Goal: Transaction & Acquisition: Purchase product/service

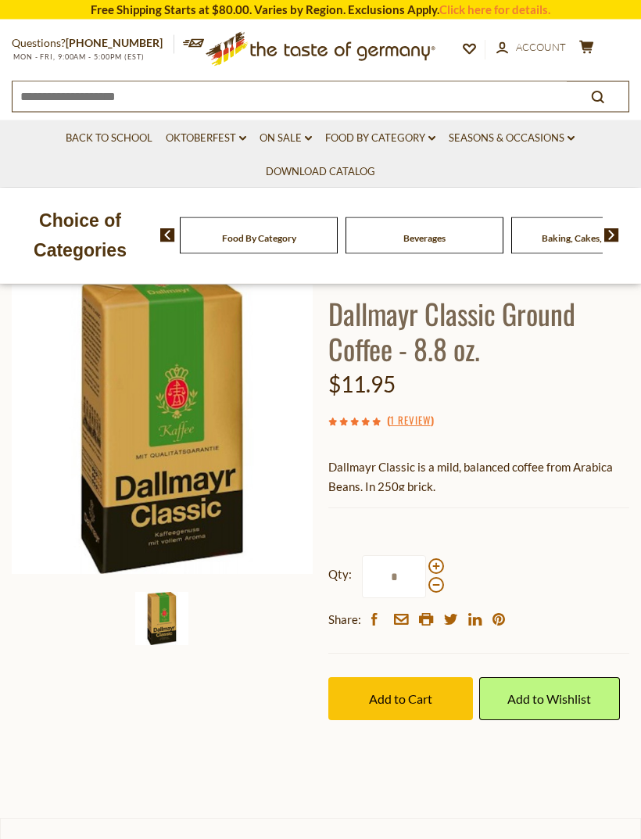
scroll to position [109, 0]
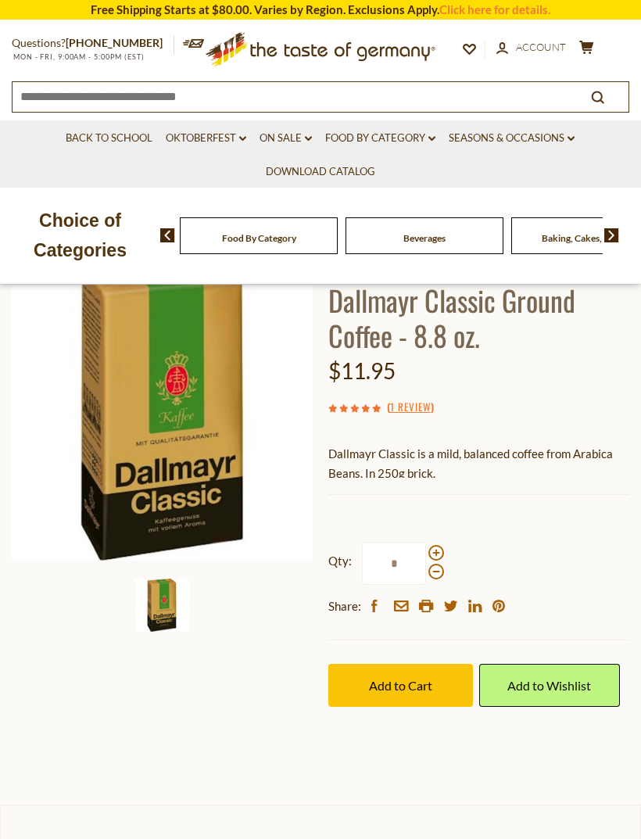
click at [442, 546] on span at bounding box center [436, 553] width 16 height 16
click at [426, 546] on input "*" at bounding box center [394, 563] width 64 height 43
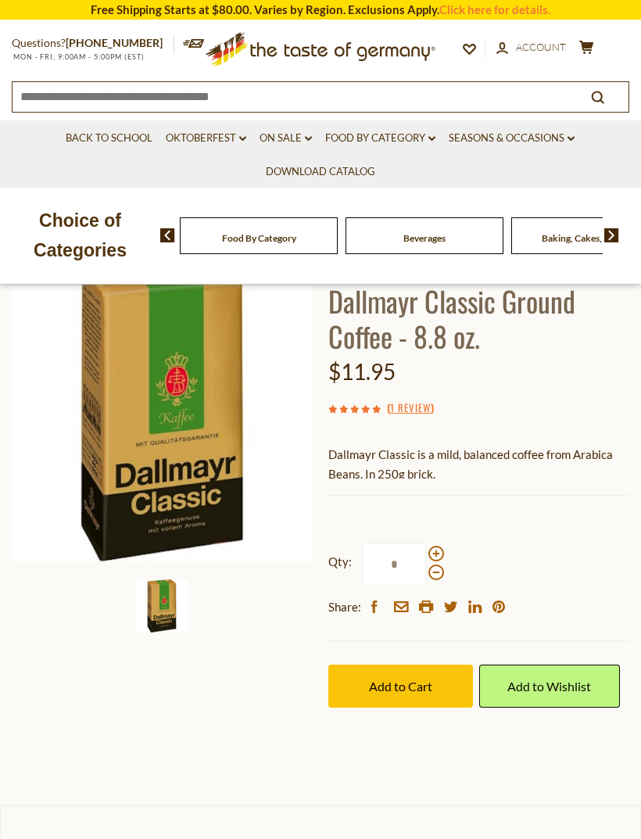
click at [439, 546] on span at bounding box center [436, 554] width 16 height 16
click at [426, 544] on input "*" at bounding box center [394, 563] width 64 height 43
click at [433, 546] on span at bounding box center [436, 554] width 16 height 16
click at [426, 544] on input "*" at bounding box center [394, 563] width 64 height 43
click at [434, 576] on span at bounding box center [436, 572] width 16 height 16
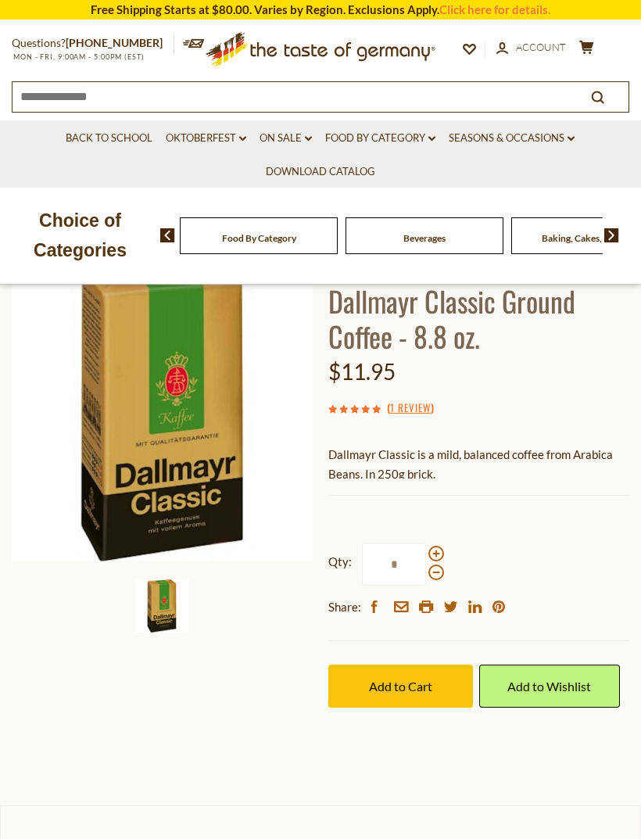
click at [426, 576] on input "*" at bounding box center [394, 563] width 64 height 43
type input "*"
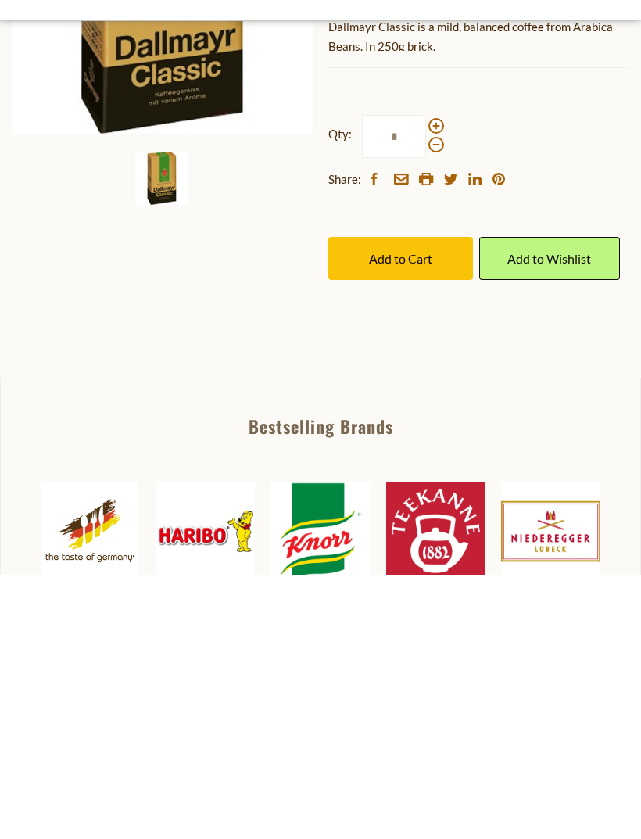
click at [377, 514] on span "Add to Cart" at bounding box center [400, 521] width 63 height 15
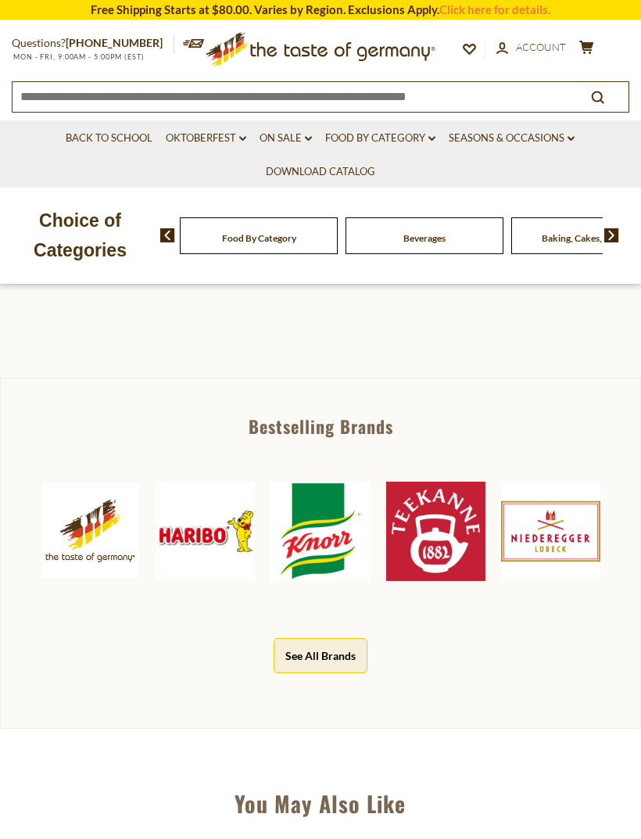
click at [585, 46] on icon at bounding box center [586, 47] width 14 height 13
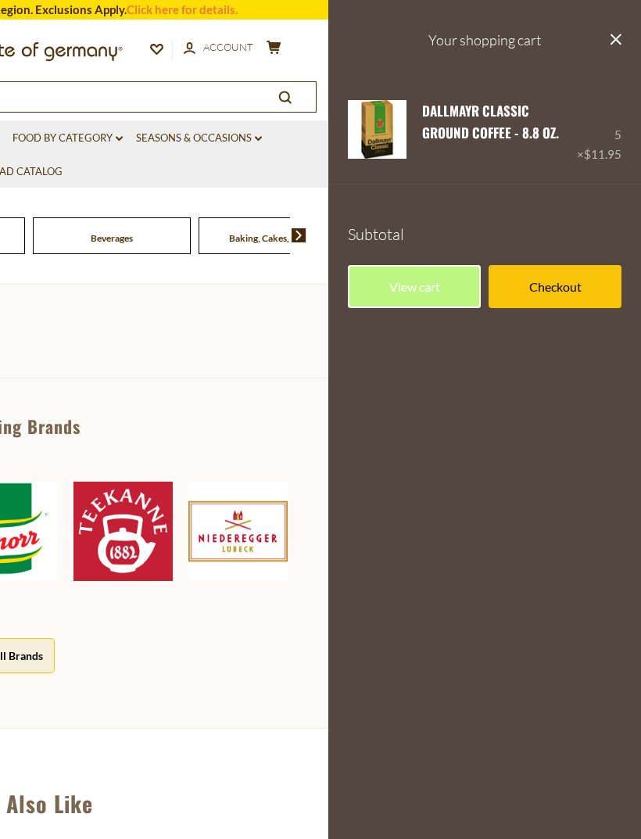
click at [524, 281] on link "Checkout" at bounding box center [554, 286] width 133 height 43
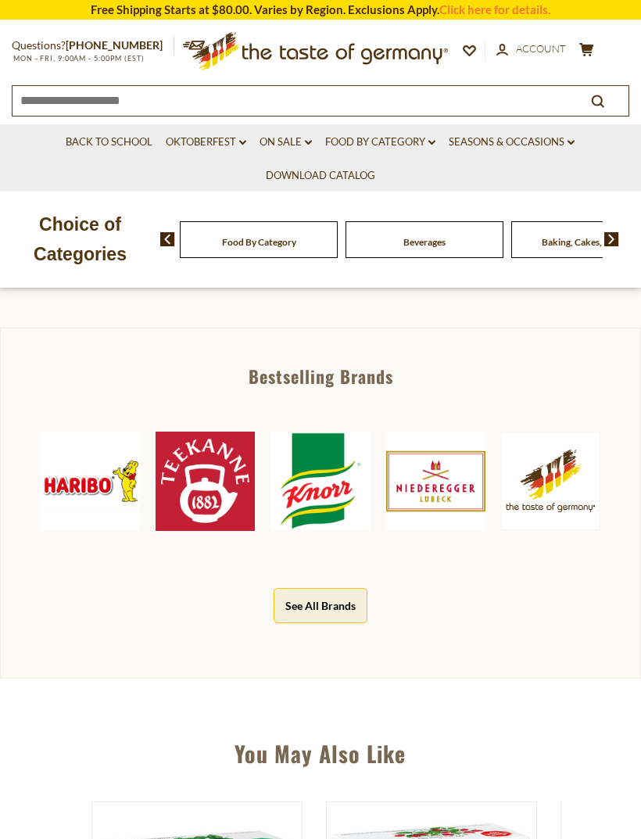
click at [590, 293] on section "Home Food By Category Coffee, Cocoa & Tea Dallmayr Classic Ground Coffee - 8.8 …" at bounding box center [320, 14] width 641 height 627
click at [583, 45] on icon at bounding box center [586, 49] width 14 height 13
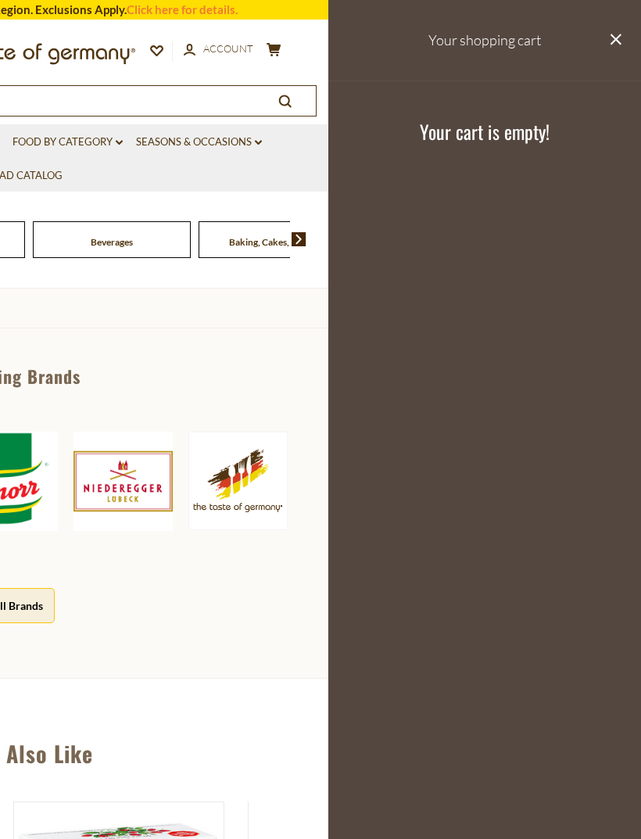
click at [621, 47] on button "close" at bounding box center [616, 41] width 12 height 20
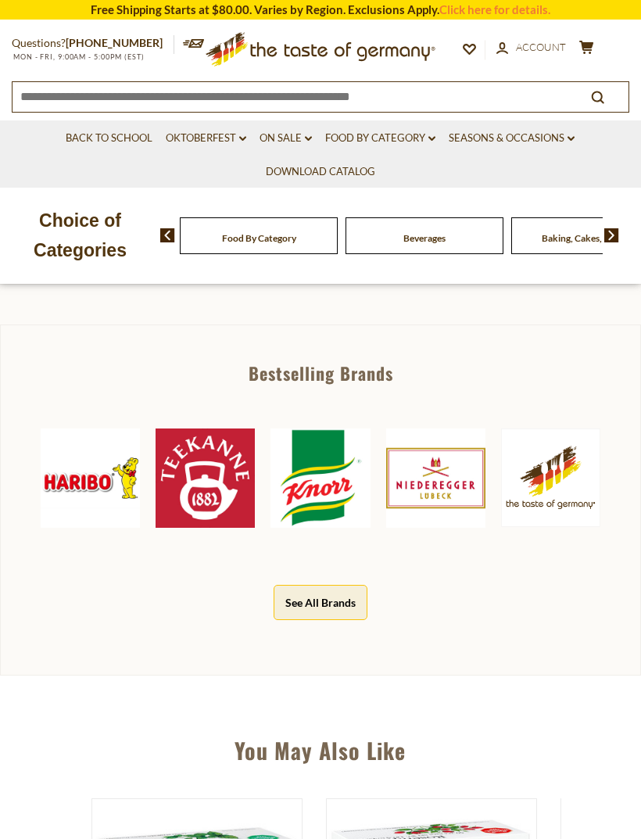
scroll to position [592, 0]
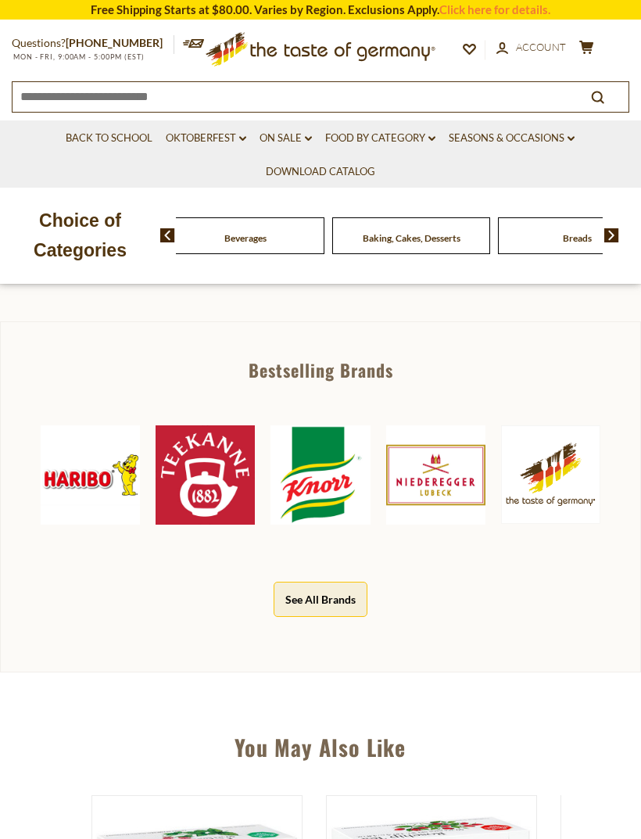
click at [159, 252] on div "Food By Category" at bounding box center [80, 235] width 158 height 37
click at [159, 242] on div "Baking, Cakes, Desserts" at bounding box center [80, 235] width 158 height 37
click at [157, 240] on span at bounding box center [162, 235] width 27 height 14
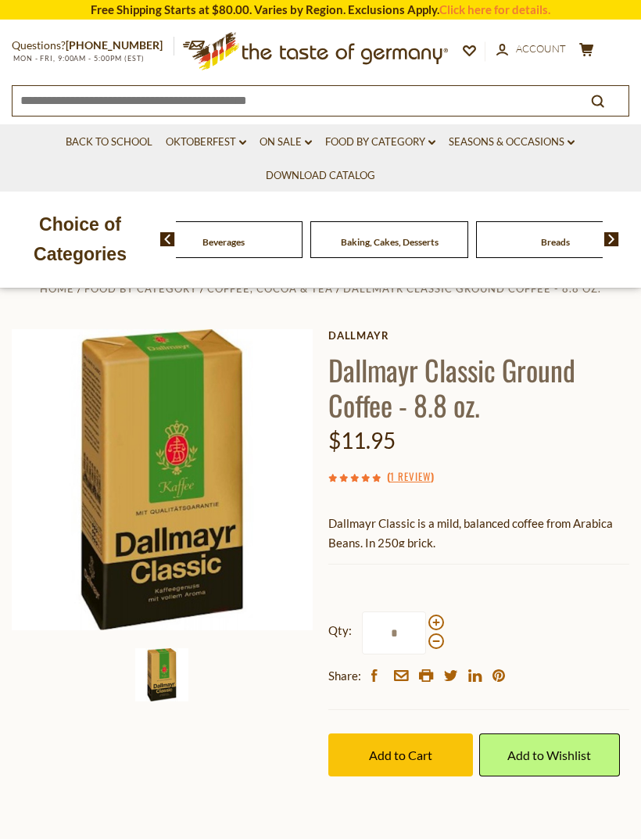
scroll to position [54, 0]
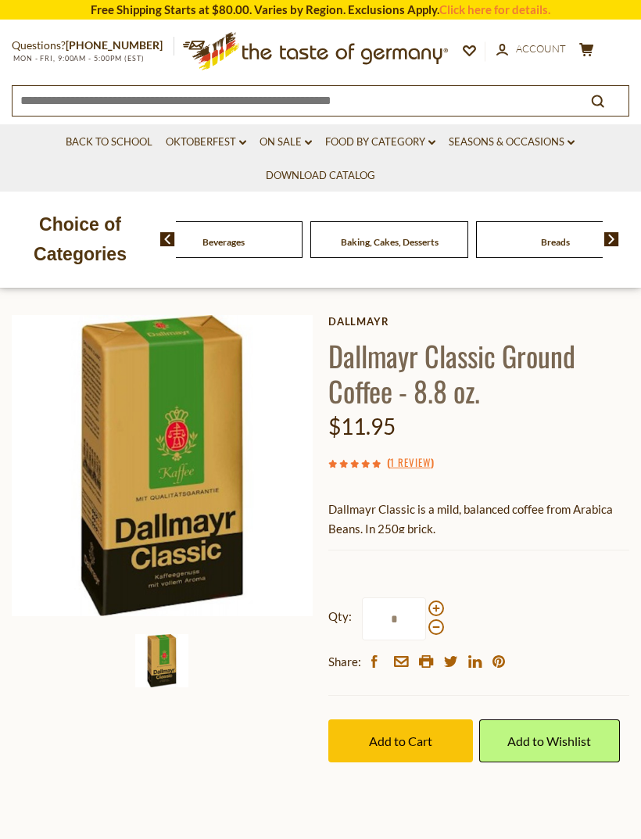
click at [388, 739] on span "Add to Cart" at bounding box center [400, 740] width 63 height 15
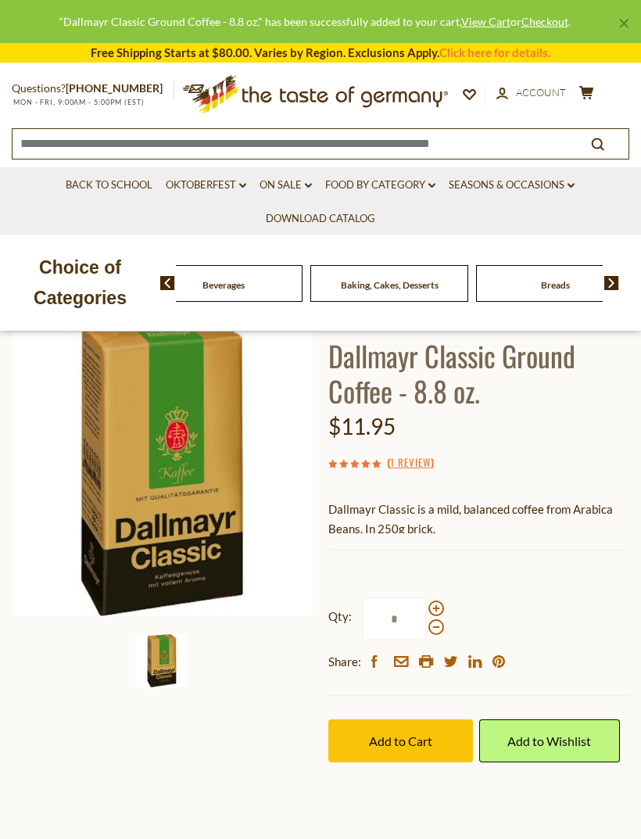
click at [406, 743] on span "Add to Cart" at bounding box center [400, 740] width 63 height 15
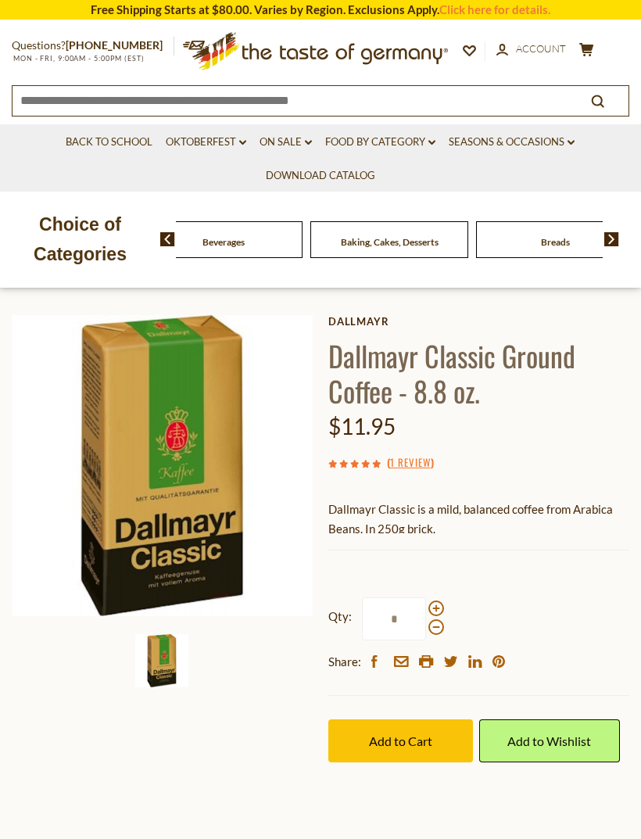
click at [392, 743] on span "Add to Cart" at bounding box center [400, 740] width 63 height 15
click at [396, 736] on span "Add to Cart" at bounding box center [400, 740] width 63 height 15
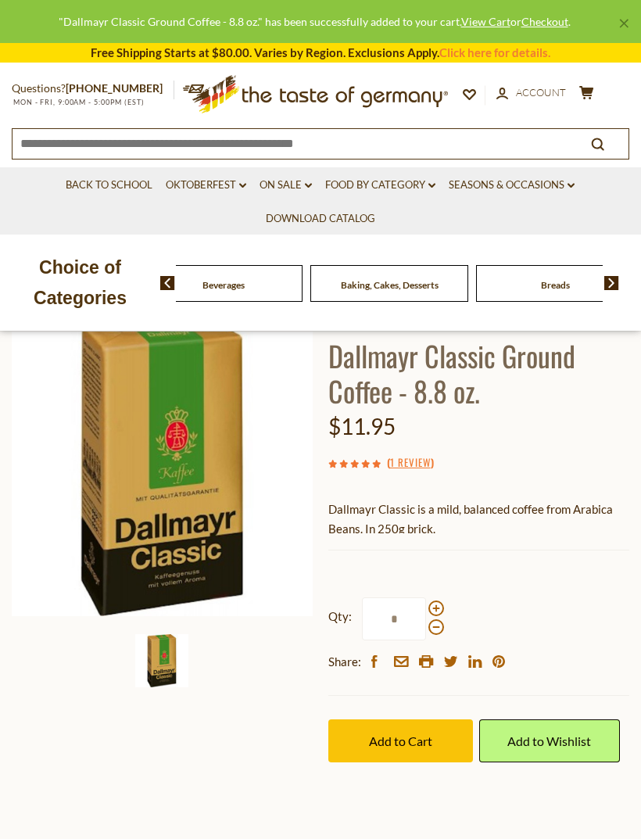
click at [437, 632] on span at bounding box center [436, 627] width 16 height 16
click at [426, 632] on input "*" at bounding box center [394, 618] width 64 height 43
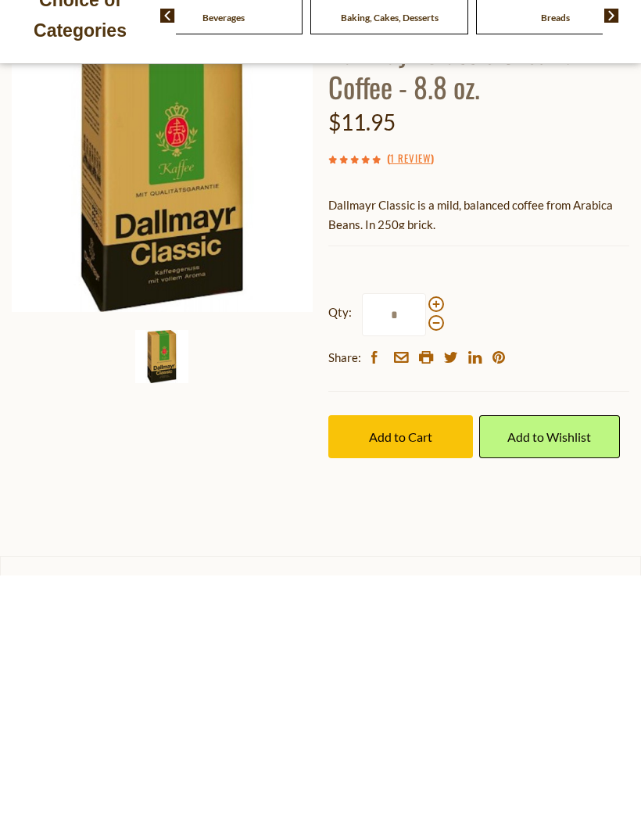
click at [405, 692] on span "Add to Cart" at bounding box center [400, 699] width 63 height 15
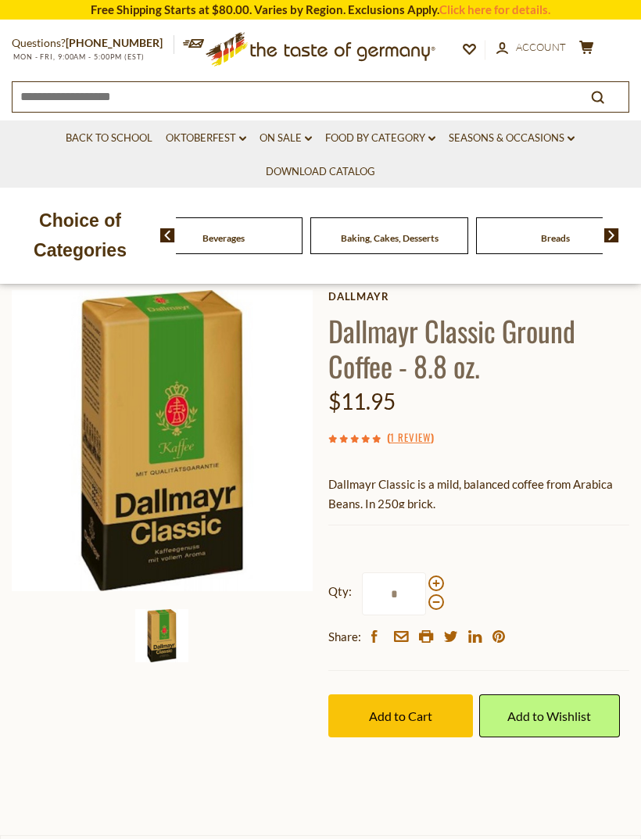
scroll to position [123, 0]
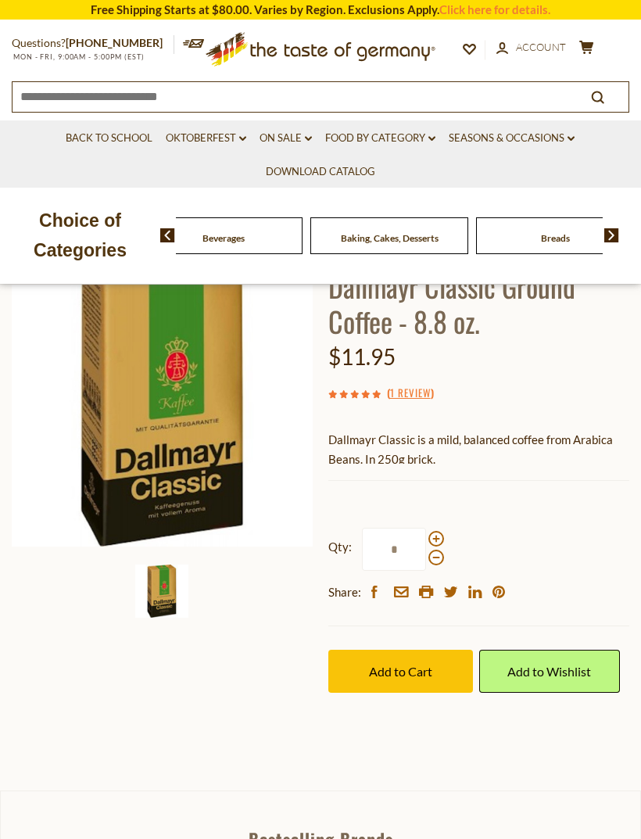
click at [399, 671] on span "Add to Cart" at bounding box center [400, 671] width 63 height 15
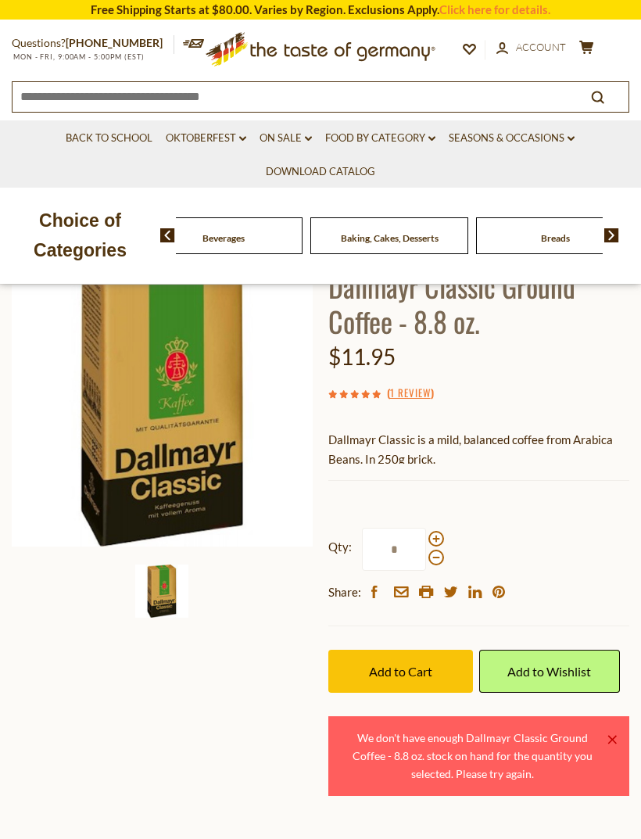
click at [387, 672] on span "Add to Cart" at bounding box center [400, 671] width 63 height 15
click at [437, 540] on span at bounding box center [436, 539] width 16 height 16
click at [426, 540] on input "*" at bounding box center [394, 549] width 64 height 43
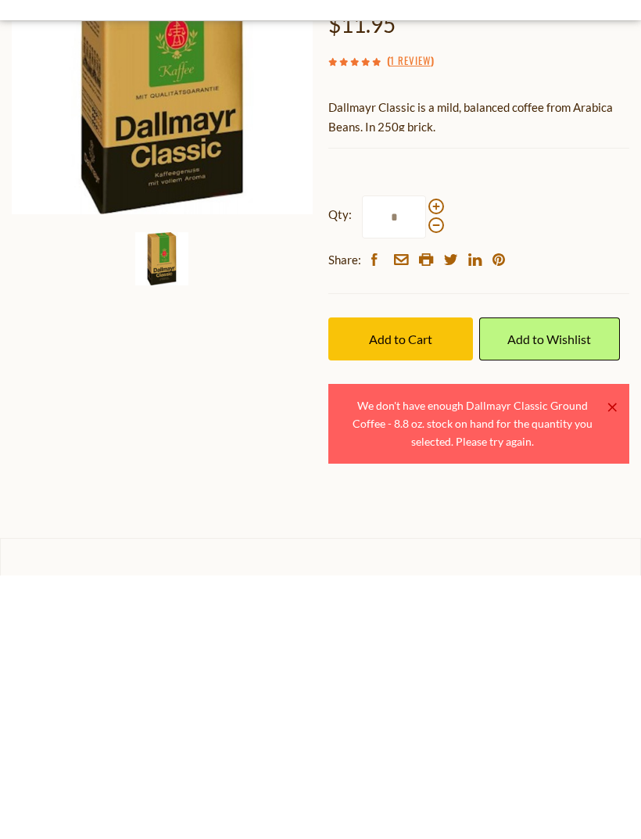
scroll to position [193, 0]
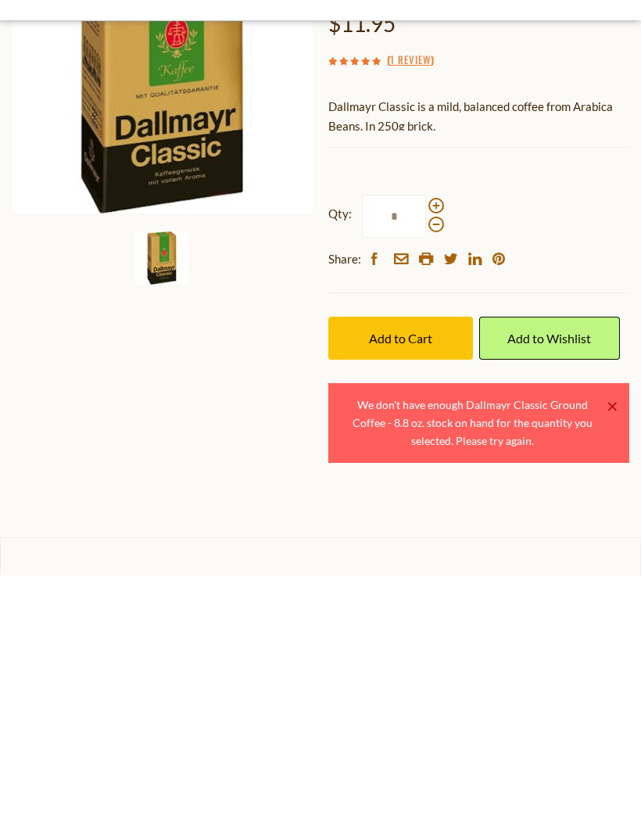
click at [438, 480] on span at bounding box center [436, 488] width 16 height 16
click at [426, 458] on input "*" at bounding box center [394, 479] width 64 height 43
click at [410, 594] on span "Add to Cart" at bounding box center [400, 601] width 63 height 15
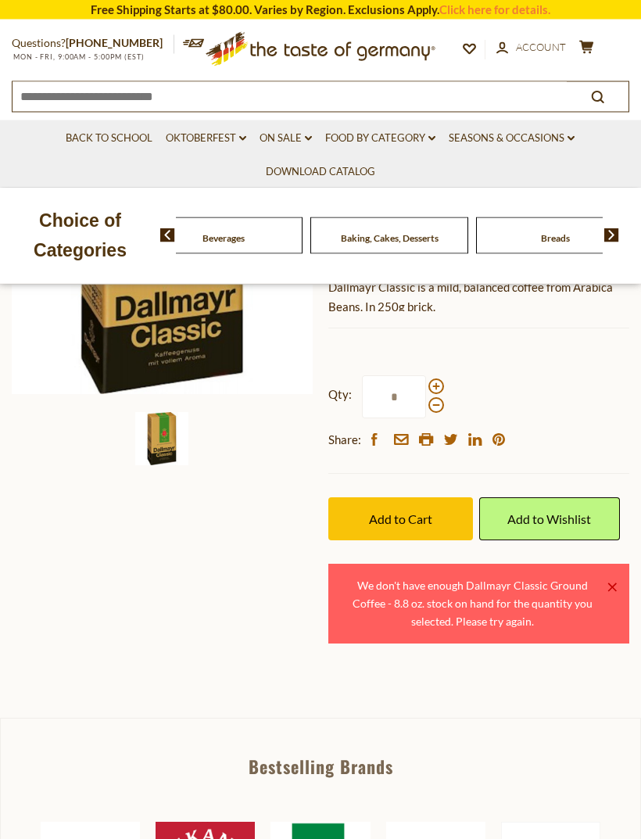
scroll to position [245, 0]
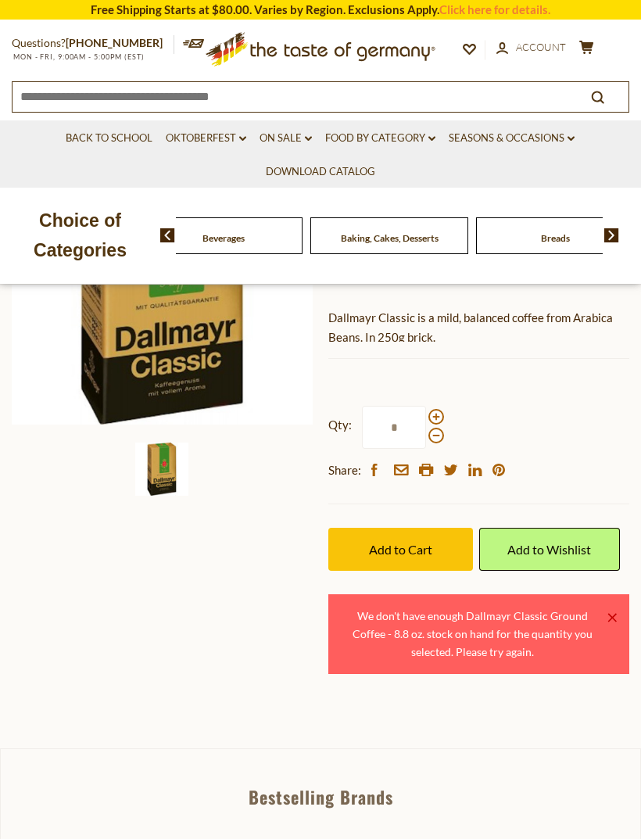
click at [437, 439] on span at bounding box center [436, 436] width 16 height 16
click at [426, 439] on input "*" at bounding box center [394, 427] width 64 height 43
click at [434, 420] on span at bounding box center [436, 417] width 16 height 16
click at [426, 420] on input "*" at bounding box center [394, 427] width 64 height 43
click at [438, 436] on span at bounding box center [436, 436] width 16 height 16
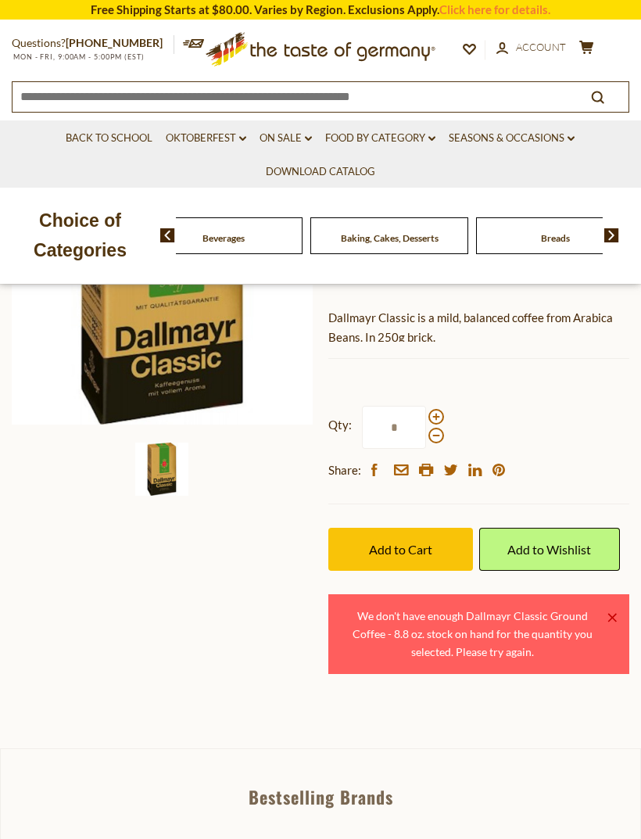
click at [426, 436] on input "*" at bounding box center [394, 427] width 64 height 43
type input "*"
click at [395, 557] on button "Add to Cart" at bounding box center [400, 549] width 145 height 43
click at [430, 443] on span at bounding box center [436, 436] width 16 height 16
click at [426, 447] on input "*" at bounding box center [394, 427] width 64 height 43
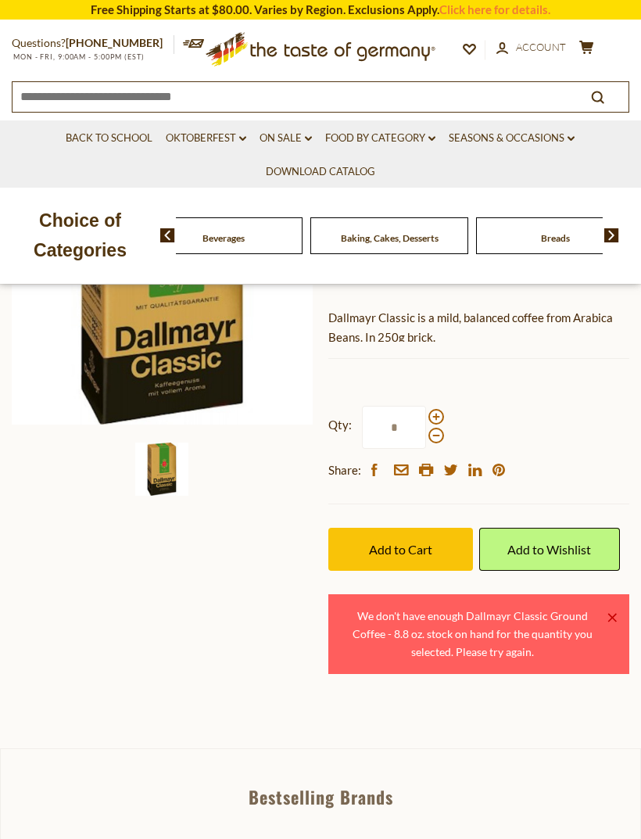
type input "*"
click at [441, 416] on div at bounding box center [436, 426] width 16 height 34
click at [426, 416] on input "*" at bounding box center [394, 427] width 64 height 43
type input "*"
click at [399, 553] on span "Add to Cart" at bounding box center [400, 549] width 63 height 15
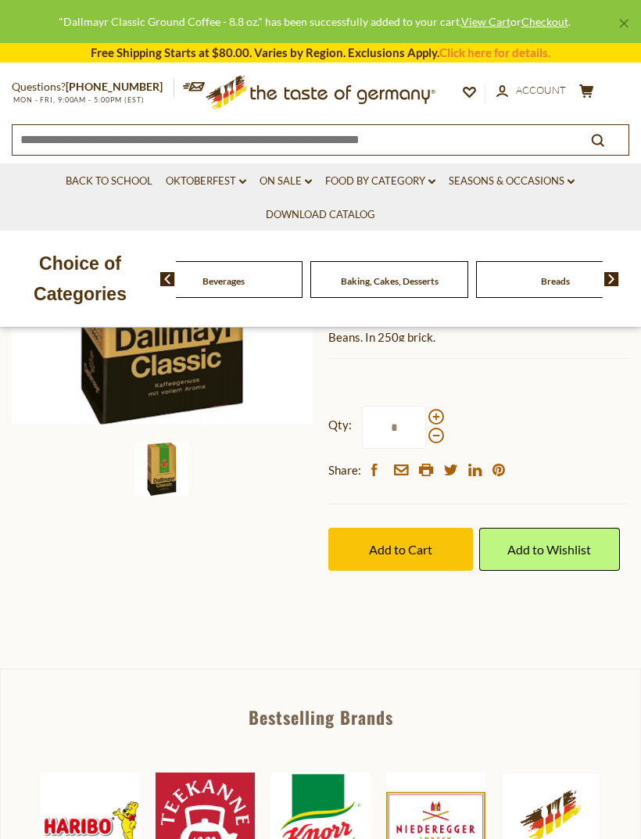
click at [566, 564] on link "Add to Wishlist" at bounding box center [549, 549] width 141 height 43
